Goal: Task Accomplishment & Management: Complete application form

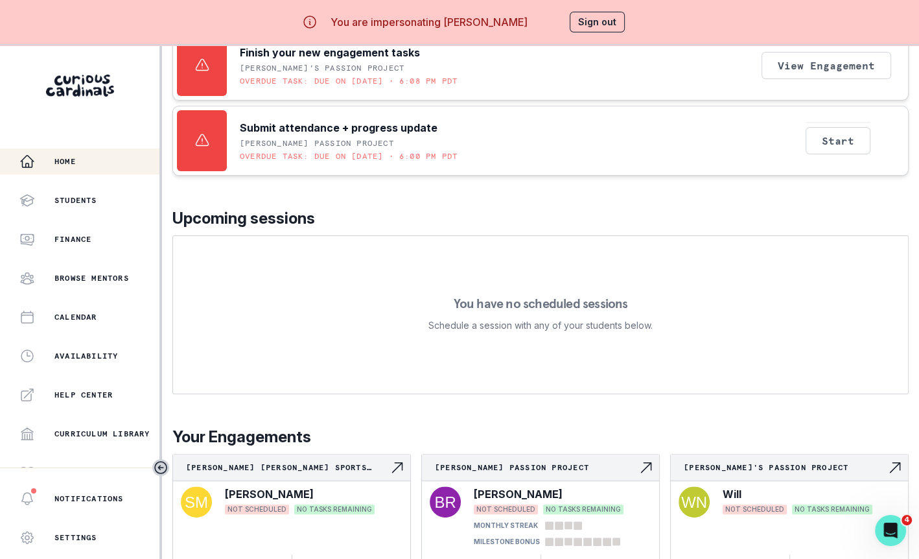
scroll to position [45, 0]
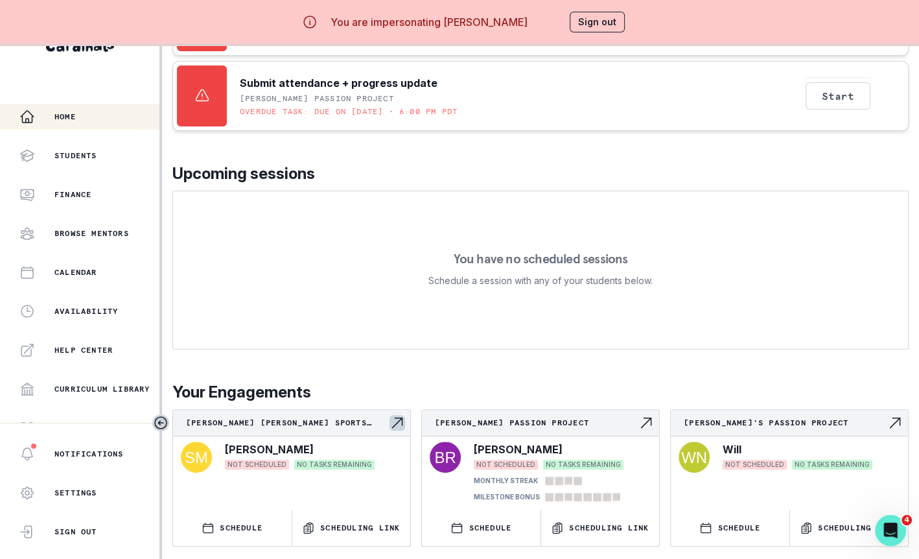
click at [349, 413] on div "[PERSON_NAME] [PERSON_NAME] Sports Medicine Exploratory Journey" at bounding box center [291, 422] width 237 height 27
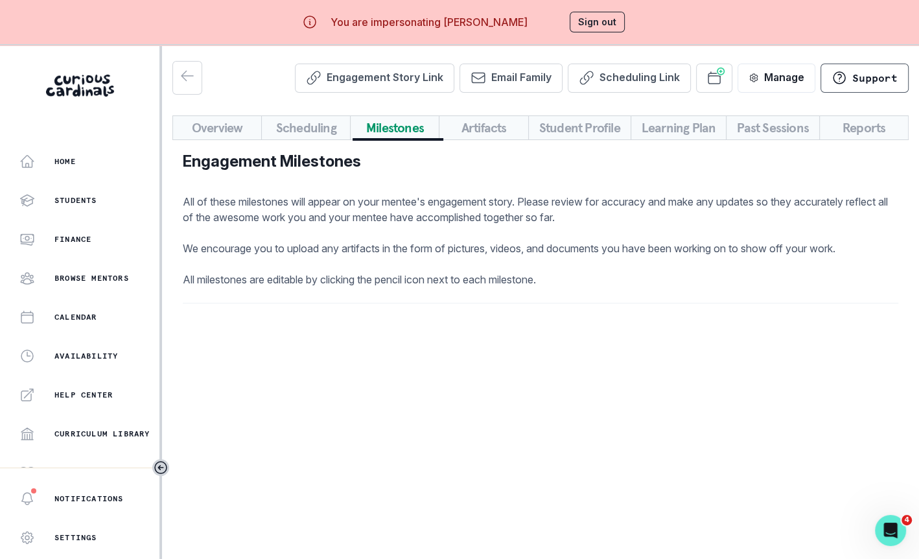
click at [373, 122] on button "Milestones" at bounding box center [394, 127] width 89 height 25
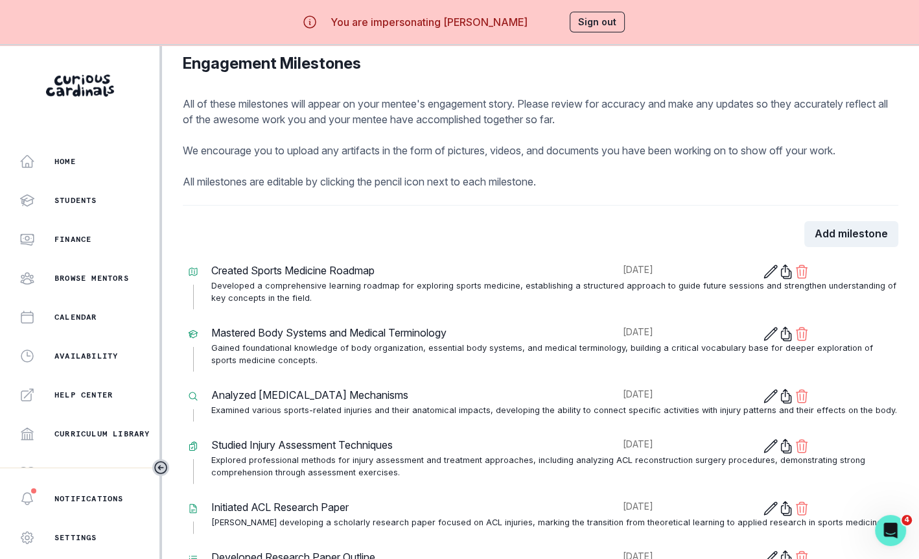
scroll to position [119, 0]
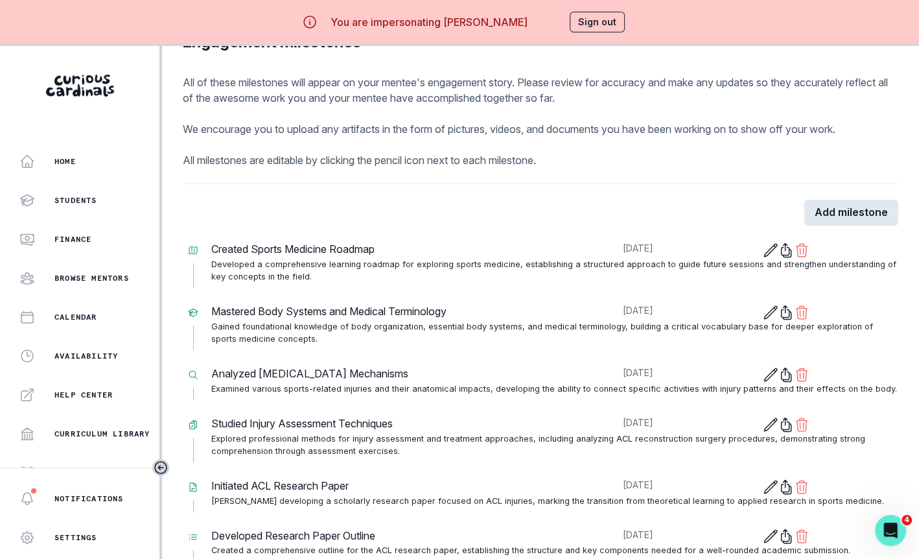
click at [839, 206] on button "Add milestone" at bounding box center [851, 213] width 94 height 26
select select "7"
select select "2025"
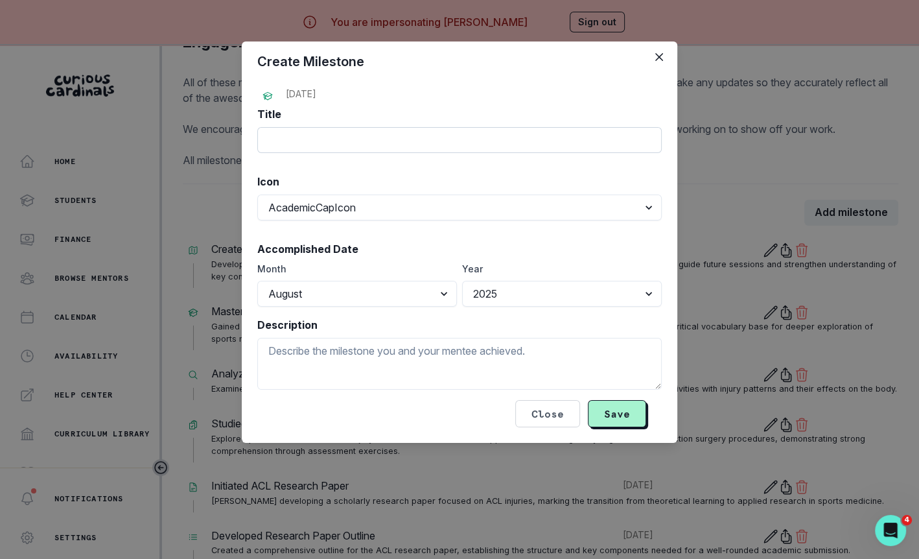
click at [380, 133] on input "Title" at bounding box center [459, 140] width 404 height 26
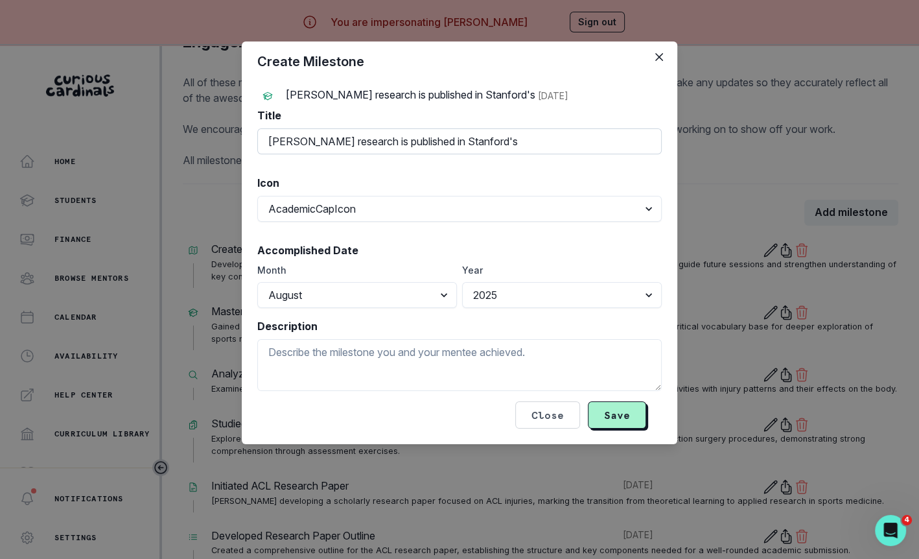
drag, startPoint x: 422, startPoint y: 139, endPoint x: 521, endPoint y: 146, distance: 99.4
click at [521, 147] on input "[PERSON_NAME] research is published in Stanford's" at bounding box center [459, 141] width 404 height 26
paste input "The Stanford Journal of Science, Technology, and Society"
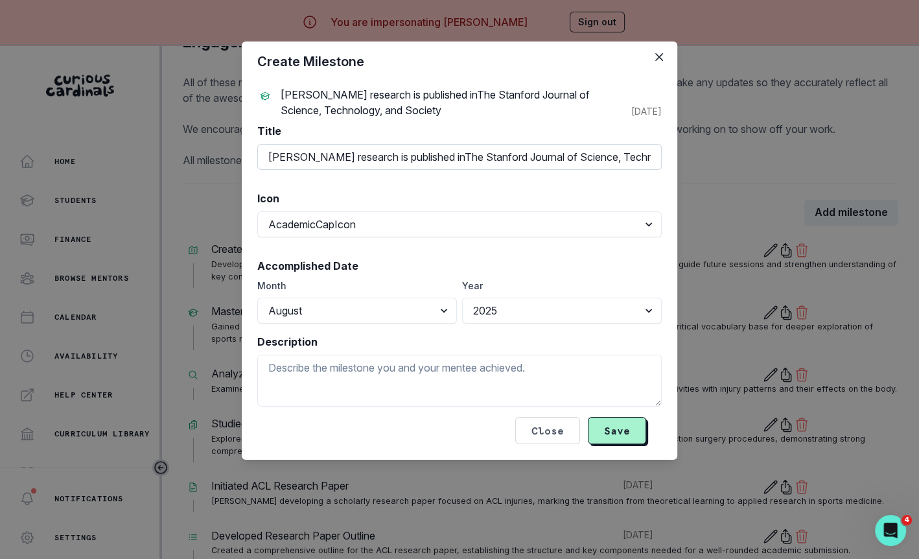
scroll to position [0, 51]
click at [368, 156] on input "[PERSON_NAME] research is published inThe Stanford Journal of Science, Technolo…" at bounding box center [459, 157] width 404 height 26
type input "[PERSON_NAME] research is published in The Stanford Journal of Science, Technol…"
click at [371, 220] on select "AcademicCapIcon AdjustmentsHorizontalIcon AdjustmentsVerticalIcon ArchiveBoxArr…" at bounding box center [459, 224] width 404 height 26
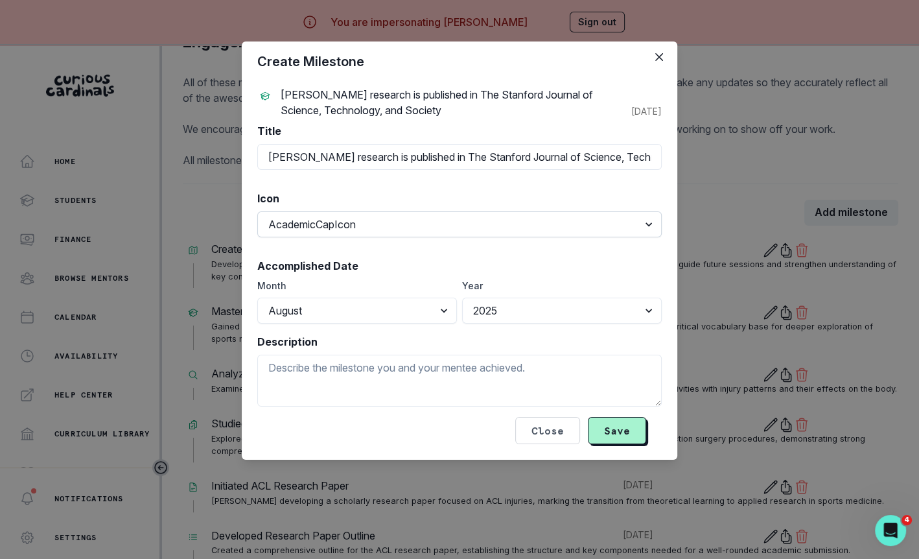
click at [257, 211] on select "AcademicCapIcon AdjustmentsHorizontalIcon AdjustmentsVerticalIcon ArchiveBoxArr…" at bounding box center [459, 224] width 404 height 26
click at [389, 306] on select "January February March April May June July August September October November De…" at bounding box center [357, 310] width 200 height 26
click at [257, 297] on select "January February March April May June July August September October November De…" at bounding box center [357, 310] width 200 height 26
click at [393, 369] on textarea "Description" at bounding box center [459, 380] width 404 height 52
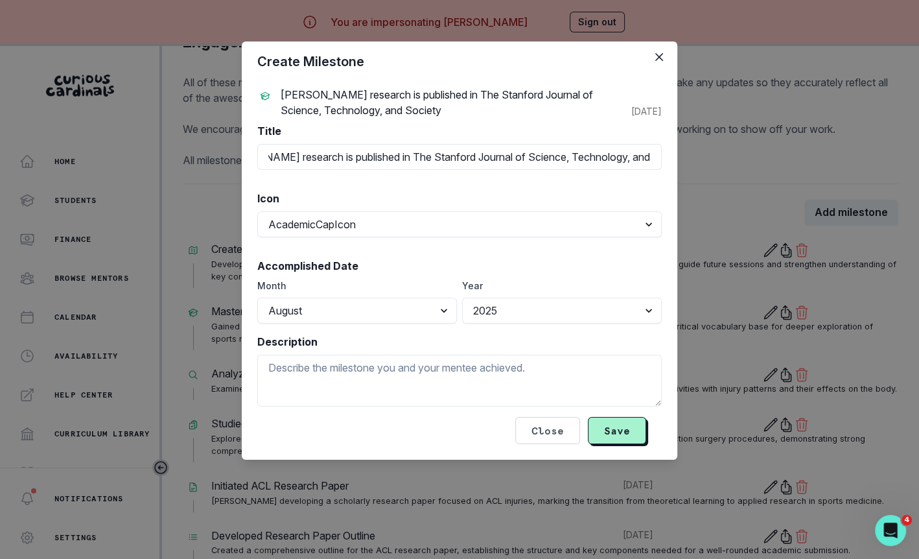
drag, startPoint x: 421, startPoint y: 156, endPoint x: 665, endPoint y: 166, distance: 245.1
click at [666, 166] on div "[PERSON_NAME] research is published in The Stanford Journal of Science, Technol…" at bounding box center [459, 271] width 435 height 378
click at [400, 404] on textarea "Description" at bounding box center [459, 380] width 404 height 52
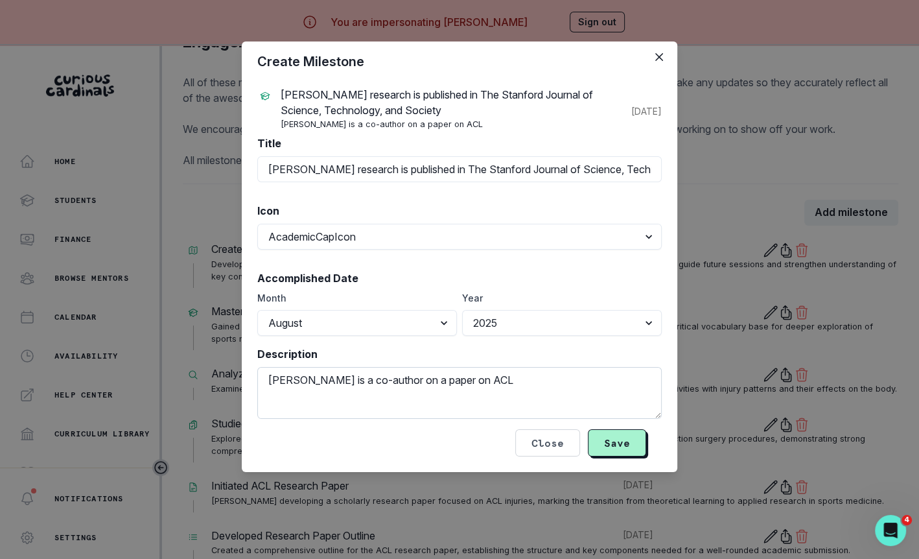
drag, startPoint x: 393, startPoint y: 381, endPoint x: 562, endPoint y: 384, distance: 169.1
click at [562, 384] on textarea "[PERSON_NAME] is a co-author on a paper on ACL" at bounding box center [459, 393] width 404 height 52
click at [399, 380] on textarea "[PERSON_NAME] is a co-author on his paper on ACL" at bounding box center [459, 393] width 404 height 52
click at [549, 384] on textarea "[PERSON_NAME] is a co-author on his research paper on ACL" at bounding box center [459, 393] width 404 height 52
type textarea "[PERSON_NAME] is a co-author on his research paper on ACL injuries in athletes!"
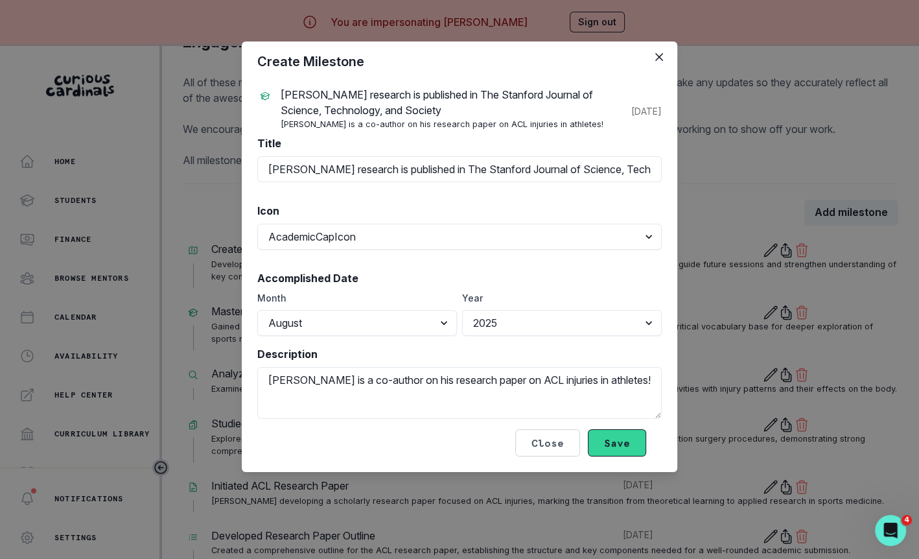
click at [619, 442] on button "Save" at bounding box center [617, 442] width 58 height 27
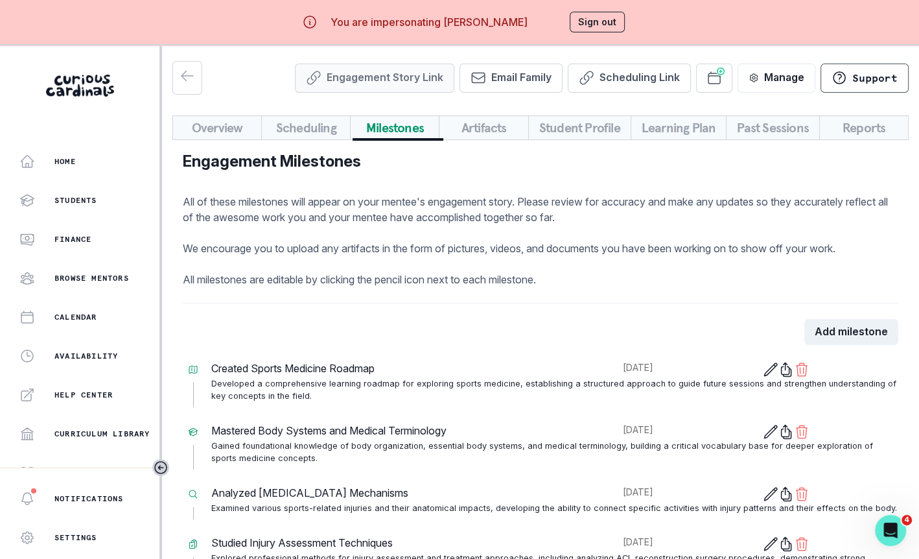
click at [402, 86] on button "Engagement Story Link" at bounding box center [374, 77] width 159 height 29
click at [483, 130] on button "Artifacts" at bounding box center [483, 127] width 89 height 25
click at [422, 130] on button "Milestones" at bounding box center [394, 127] width 89 height 25
click at [587, 31] on button "Sign out" at bounding box center [597, 22] width 55 height 21
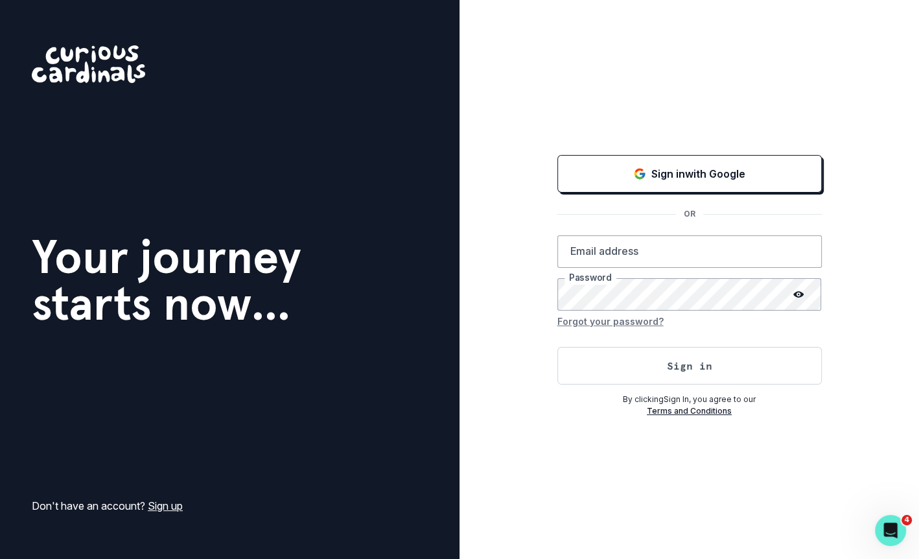
type input "[EMAIL_ADDRESS][DOMAIN_NAME]"
